Goal: Transaction & Acquisition: Purchase product/service

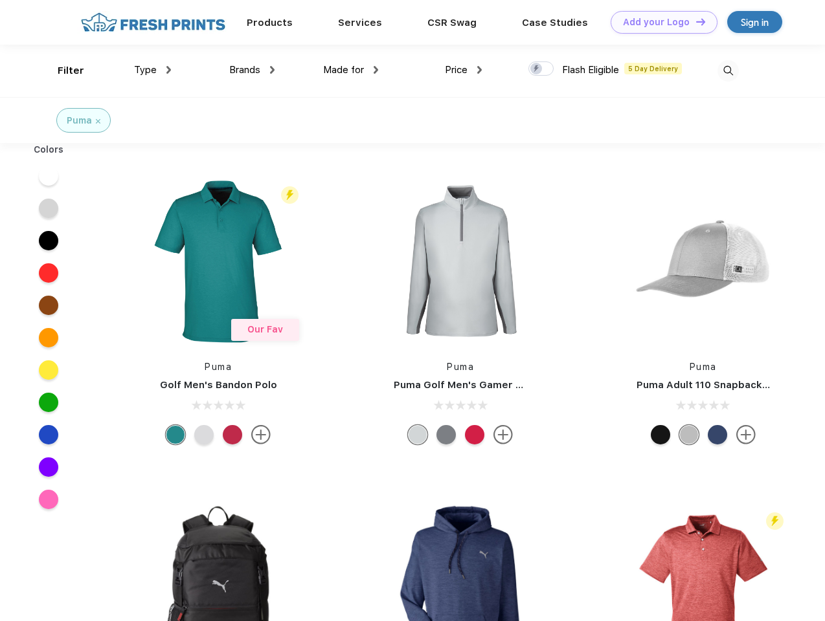
scroll to position [1, 0]
click at [659, 22] on link "Add your Logo Design Tool" at bounding box center [663, 22] width 107 height 23
click at [0, 0] on div "Design Tool" at bounding box center [0, 0] width 0 height 0
click at [695, 21] on link "Add your Logo Design Tool" at bounding box center [663, 22] width 107 height 23
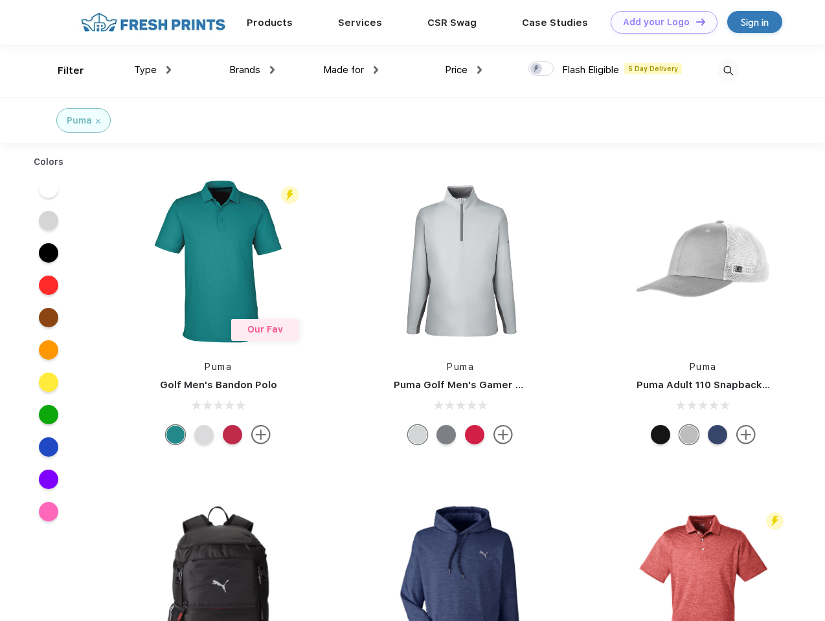
click at [62, 71] on div "Filter" at bounding box center [71, 70] width 27 height 15
click at [153, 70] on span "Type" at bounding box center [145, 70] width 23 height 12
click at [252, 70] on span "Brands" at bounding box center [244, 70] width 31 height 12
click at [351, 70] on span "Made for" at bounding box center [343, 70] width 41 height 12
click at [463, 70] on span "Price" at bounding box center [456, 70] width 23 height 12
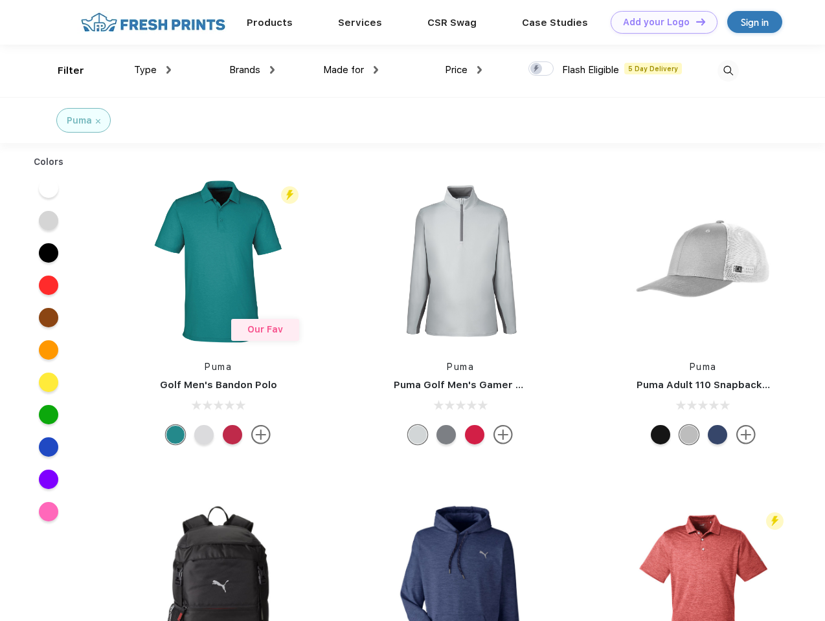
click at [541, 69] on div at bounding box center [540, 68] width 25 height 14
click at [537, 69] on input "checkbox" at bounding box center [532, 65] width 8 height 8
click at [728, 71] on img at bounding box center [727, 70] width 21 height 21
